Goal: Transaction & Acquisition: Purchase product/service

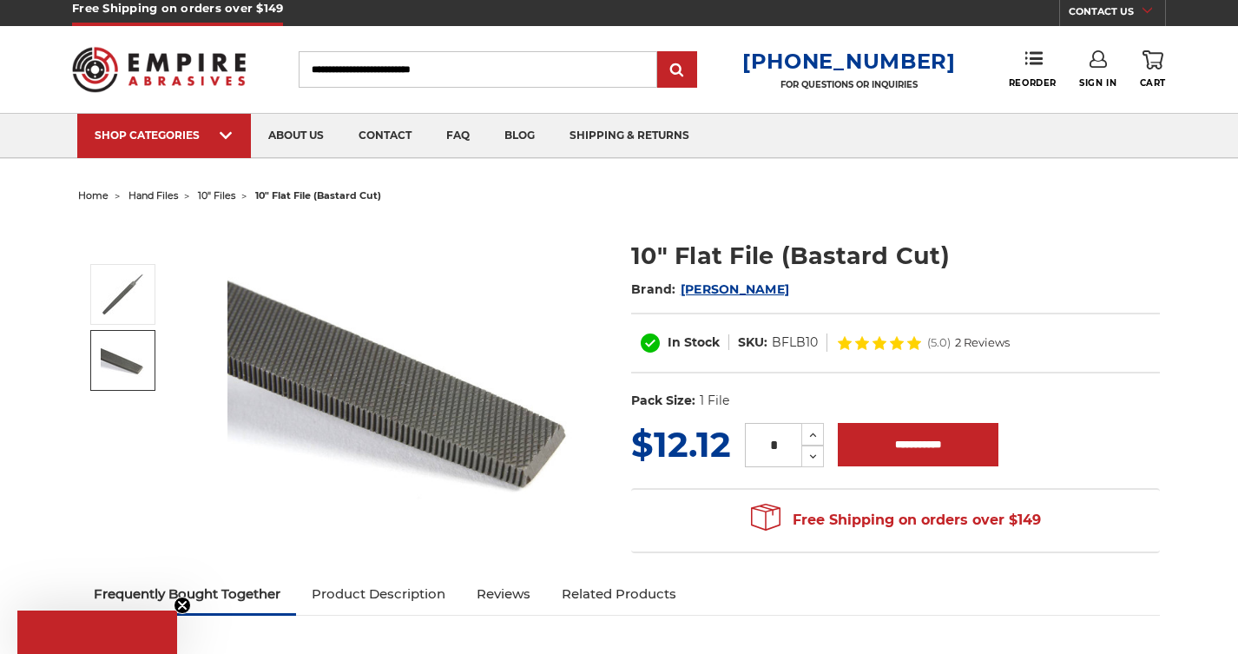
click at [125, 365] on img at bounding box center [122, 360] width 43 height 33
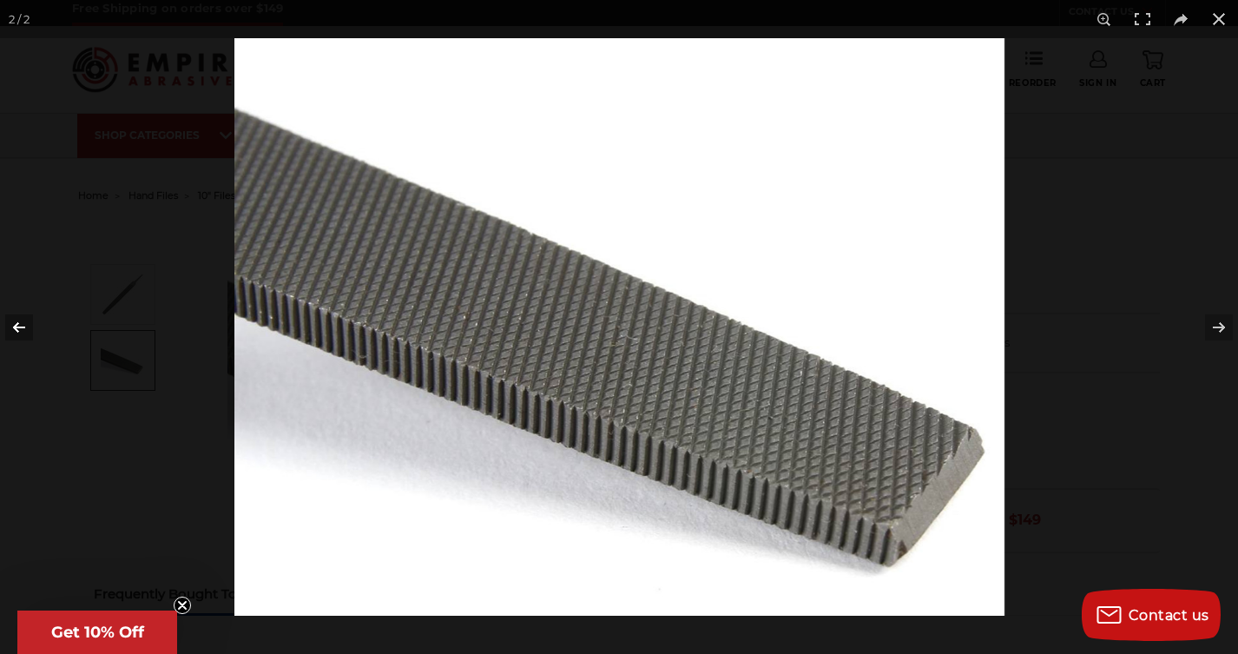
click at [17, 321] on button at bounding box center [30, 327] width 61 height 87
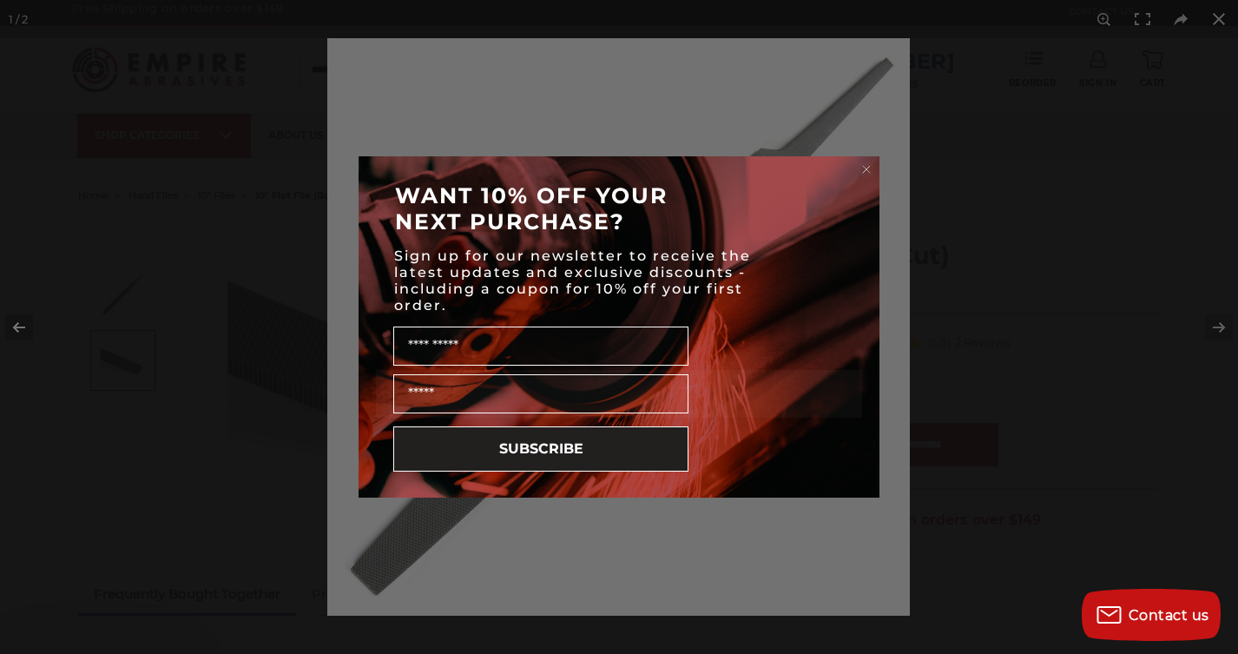
click at [17, 321] on div "Close dialog WANT 10% OFF YOUR NEXT PURCHASE? Sign up for our newsletter to rec…" at bounding box center [619, 327] width 1238 height 654
click at [1222, 327] on div "Close dialog WANT 10% OFF YOUR NEXT PURCHASE? Sign up for our newsletter to rec…" at bounding box center [619, 327] width 1238 height 654
click at [1224, 326] on div "Close dialog WANT 10% OFF YOUR NEXT PURCHASE? Sign up for our newsletter to rec…" at bounding box center [619, 327] width 1238 height 654
click at [865, 168] on icon "Close dialog" at bounding box center [866, 169] width 7 height 7
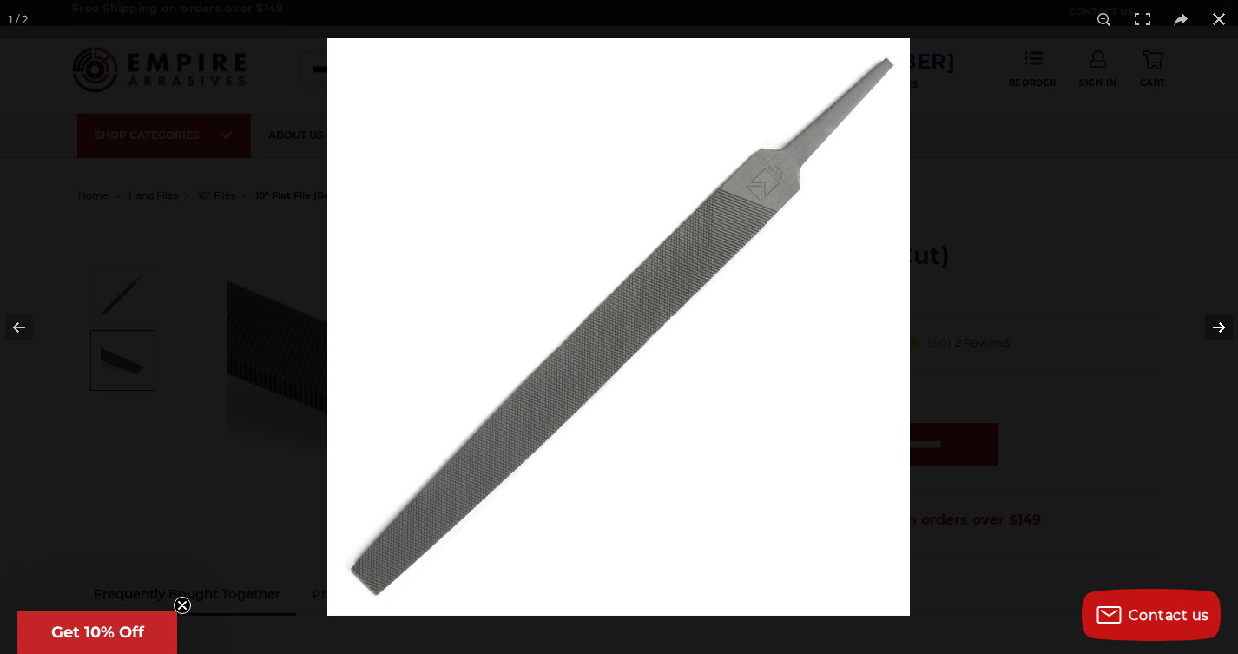
click at [1219, 325] on button at bounding box center [1208, 327] width 61 height 87
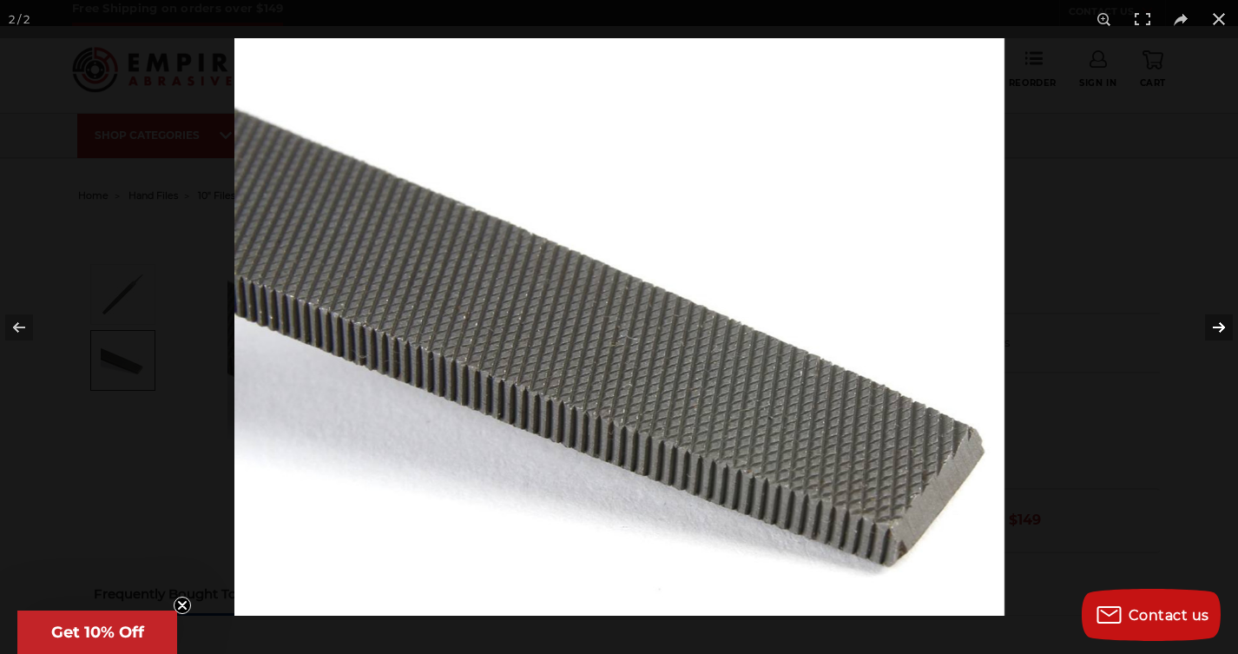
click at [1219, 325] on button at bounding box center [1208, 327] width 61 height 87
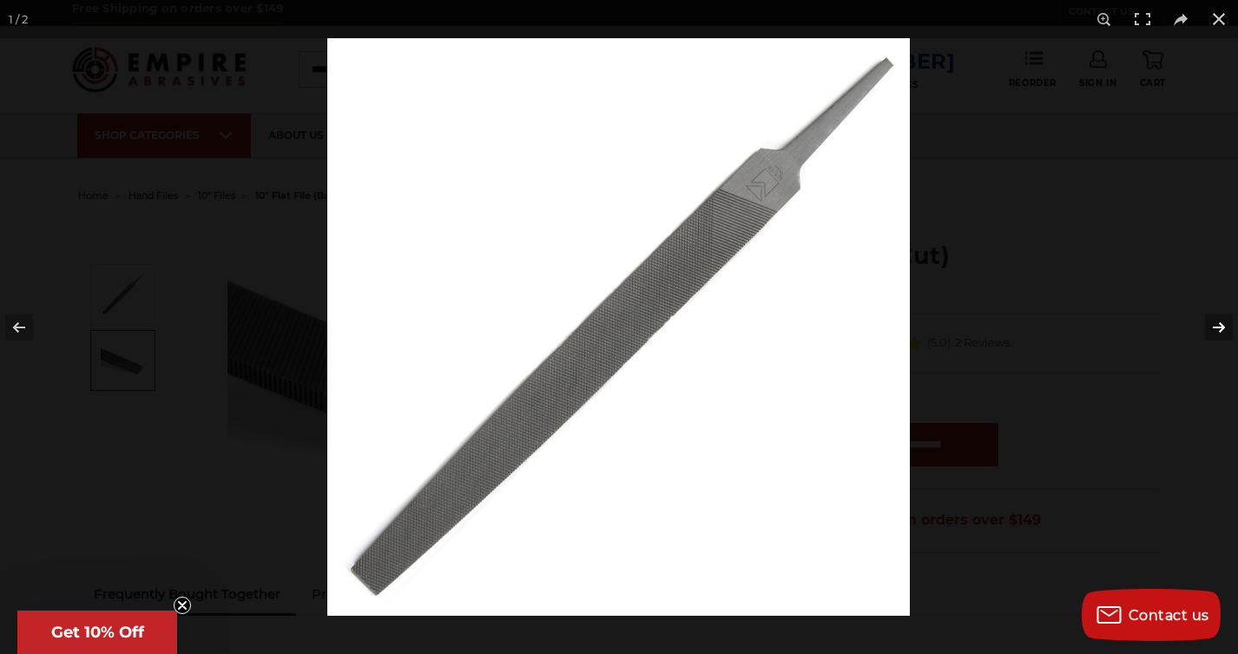
click at [1219, 325] on button at bounding box center [1208, 327] width 61 height 87
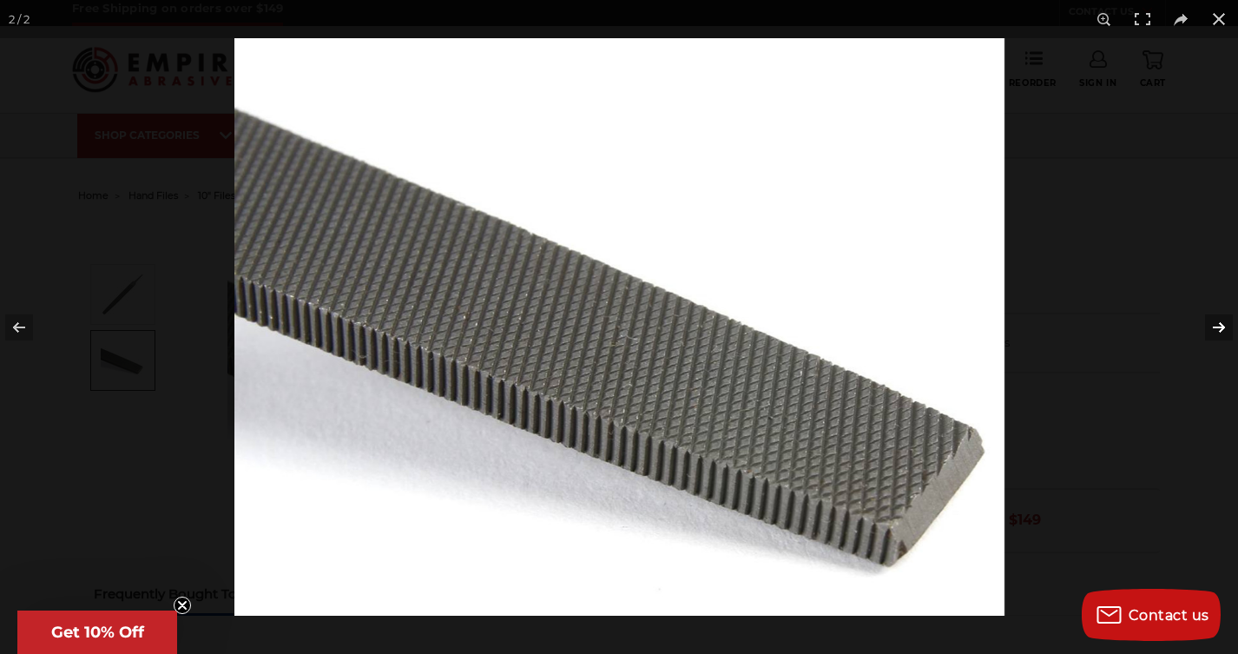
click at [1219, 325] on button at bounding box center [1208, 327] width 61 height 87
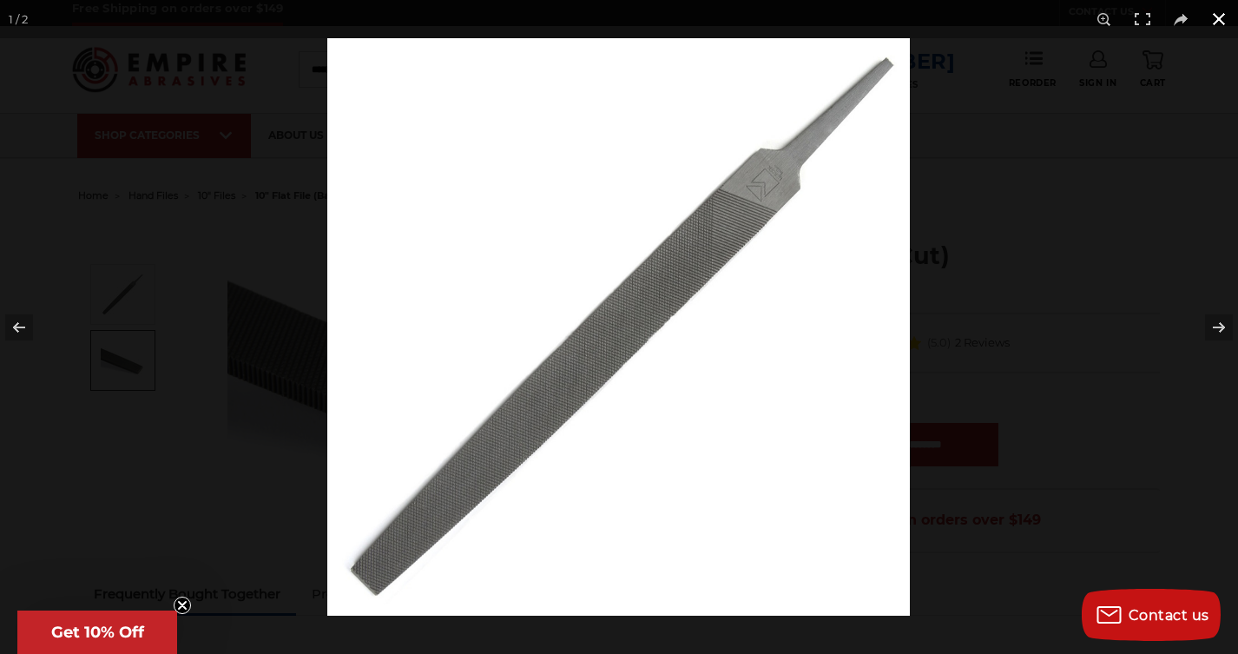
click at [1218, 17] on button at bounding box center [1219, 19] width 38 height 38
